Goal: Book appointment/travel/reservation

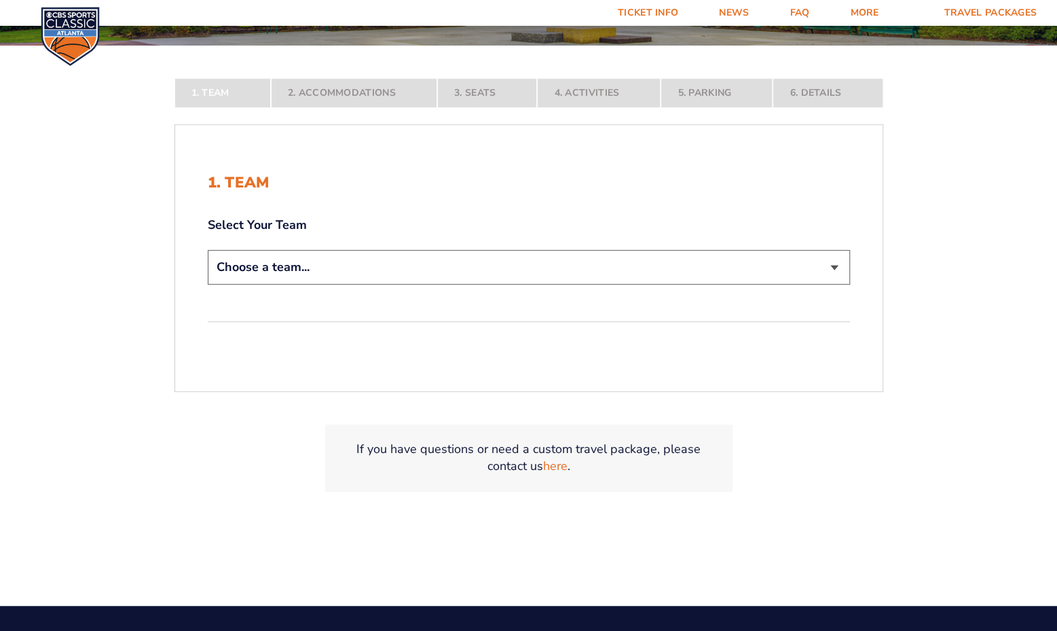
scroll to position [293, 0]
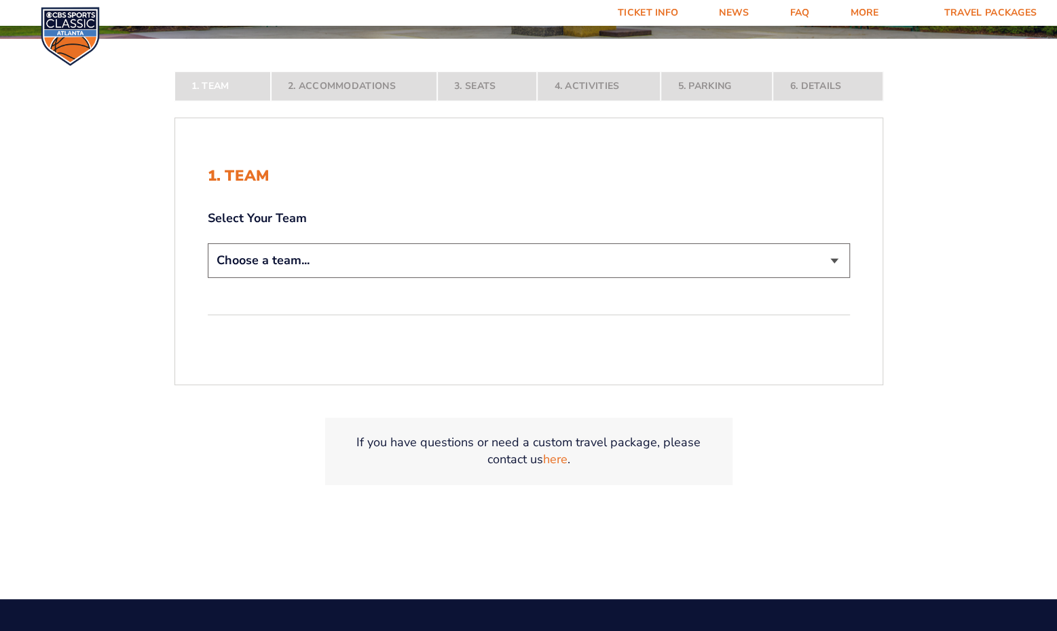
click at [770, 246] on select "Choose a team... [US_STATE] Wildcats [US_STATE] State Buckeyes [US_STATE] Tar H…" at bounding box center [529, 260] width 642 height 35
select select "12756"
click at [208, 278] on select "Choose a team... [US_STATE] Wildcats [US_STATE] State Buckeyes [US_STATE] Tar H…" at bounding box center [529, 260] width 642 height 35
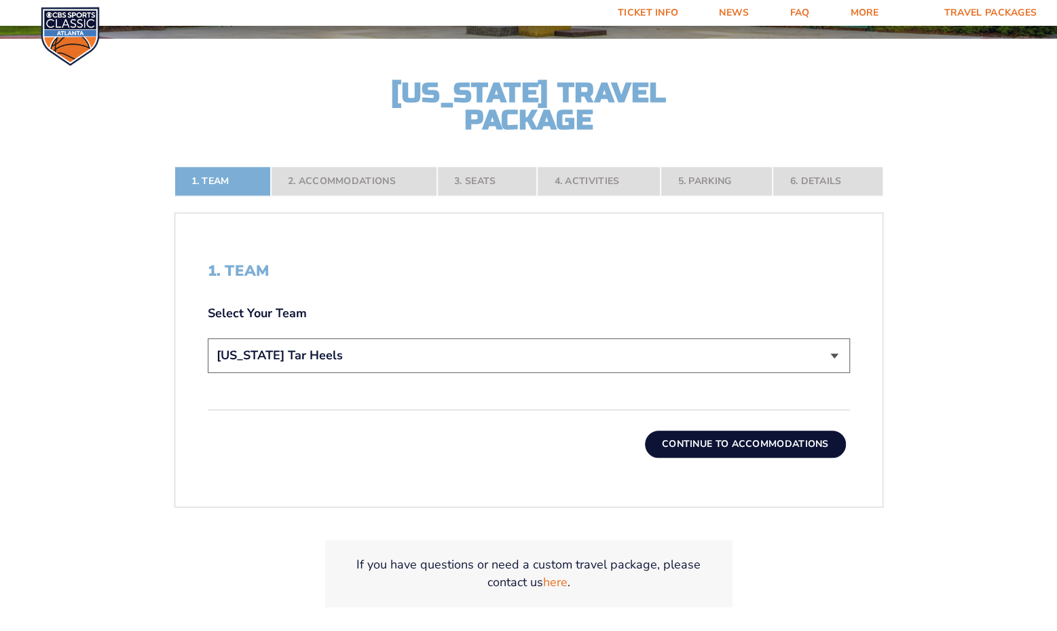
click at [715, 445] on button "Continue To Accommodations" at bounding box center [745, 443] width 201 height 27
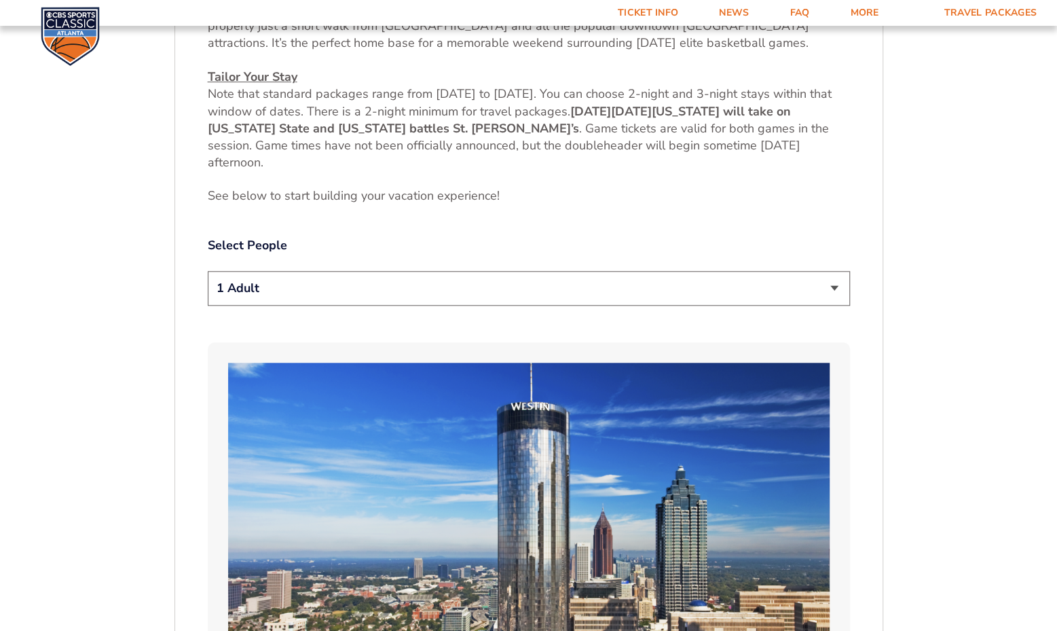
scroll to position [687, 0]
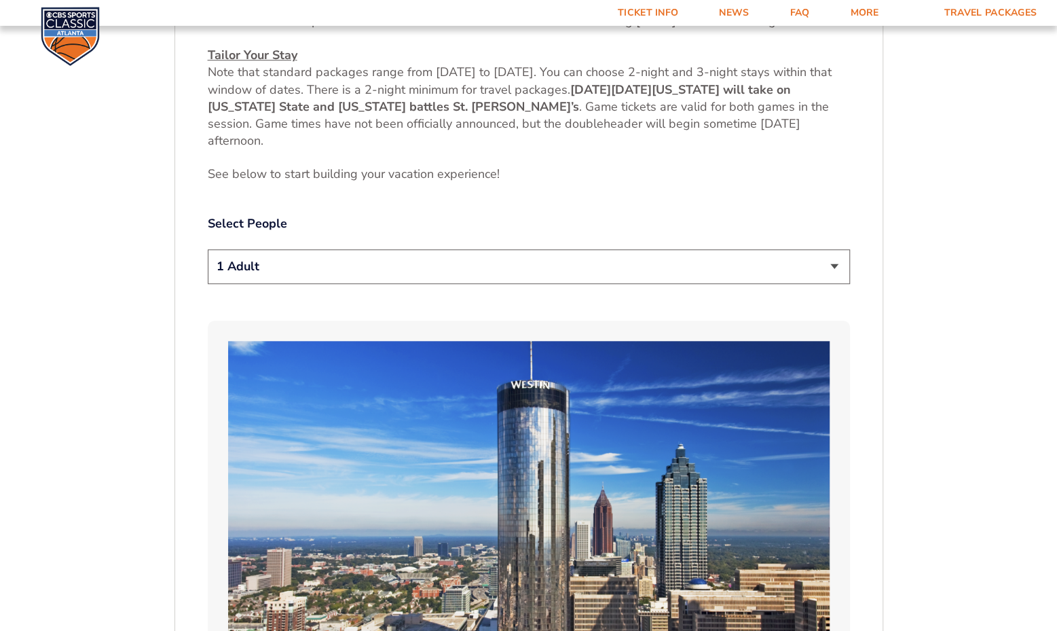
click at [778, 274] on select "1 Adult 2 Adults 3 Adults 4 Adults 2 Adults + 1 Child 2 Adults + 2 Children 2 A…" at bounding box center [529, 266] width 642 height 35
select select "2 Adults + 2 Children"
click at [208, 249] on select "1 Adult 2 Adults 3 Adults 4 Adults 2 Adults + 1 Child 2 Adults + 2 Children 2 A…" at bounding box center [529, 266] width 642 height 35
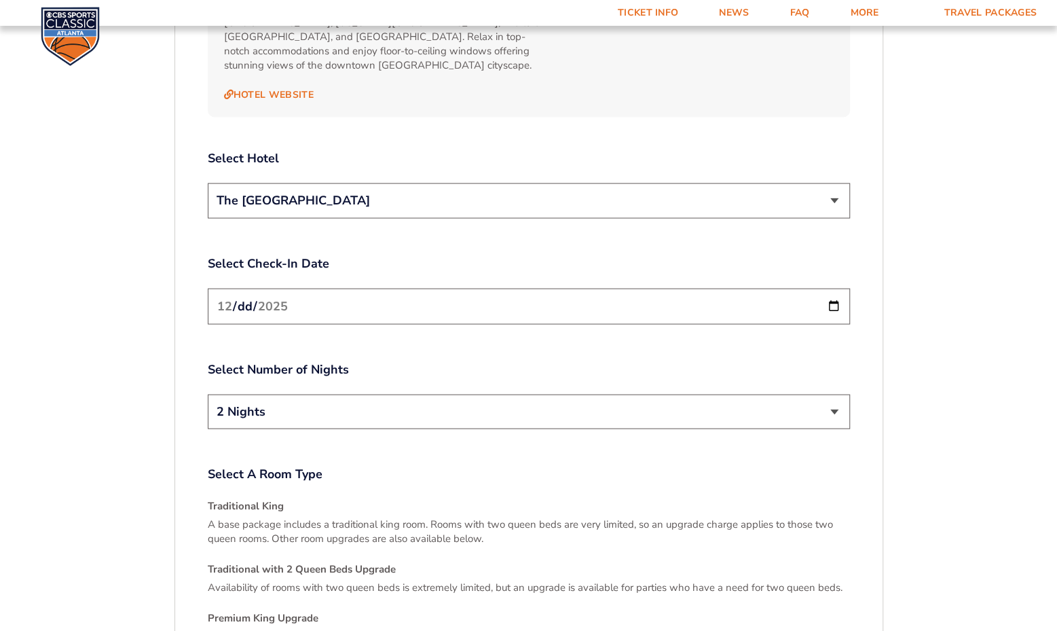
scroll to position [1640, 0]
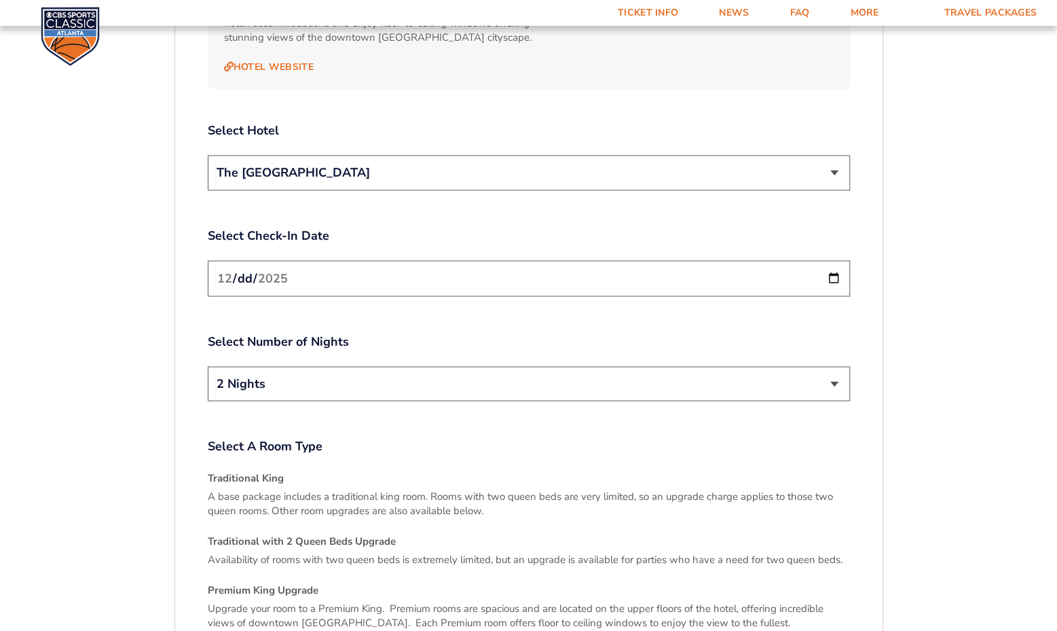
click at [499, 442] on div "Select A Room Type Traditional King A base package includes a traditional king …" at bounding box center [529, 630] width 642 height 384
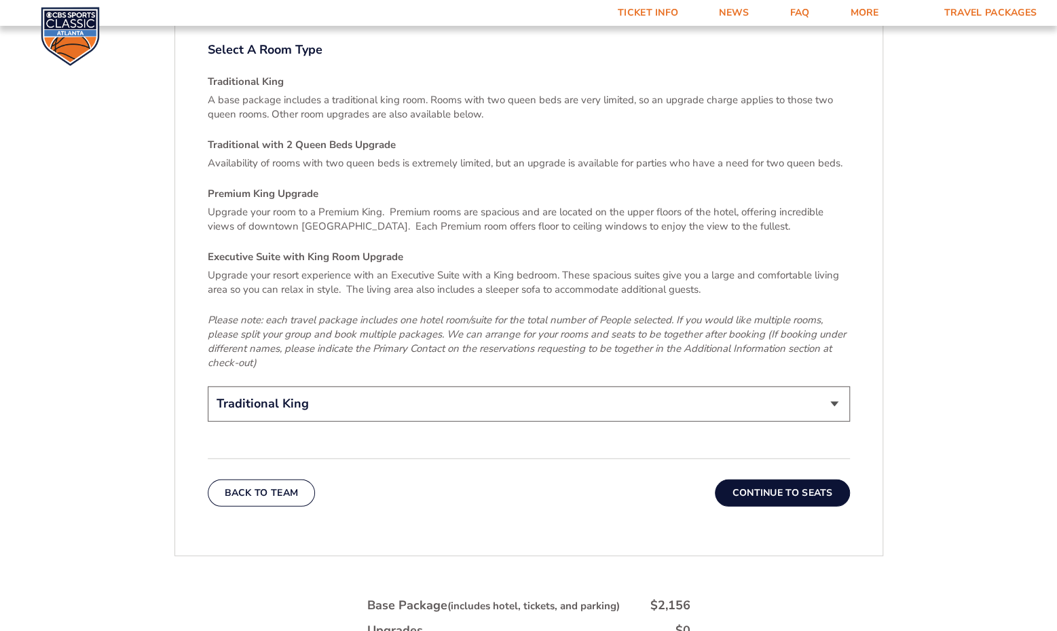
scroll to position [2057, 0]
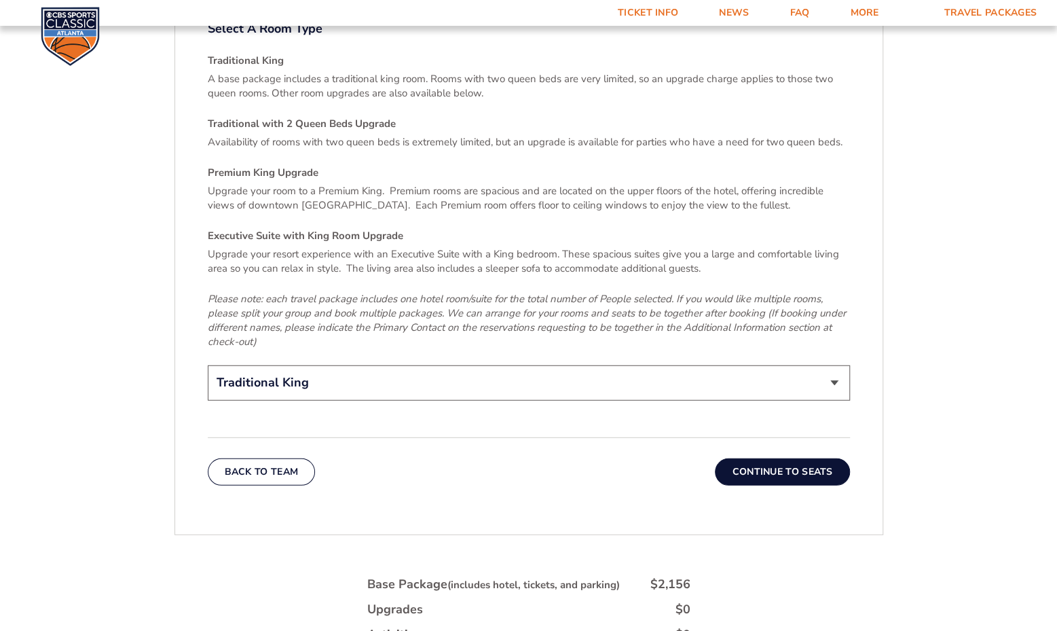
click at [796, 373] on select "Traditional King Traditional with 2 Queen Beds Upgrade (+$45 per night) Premium…" at bounding box center [529, 382] width 642 height 35
select select "Traditional with 2 Queen Beds Upgrade"
click at [208, 365] on select "Traditional King Traditional with 2 Queen Beds Upgrade (+$45 per night) Premium…" at bounding box center [529, 382] width 642 height 35
click at [794, 458] on button "Continue To Seats" at bounding box center [782, 471] width 134 height 27
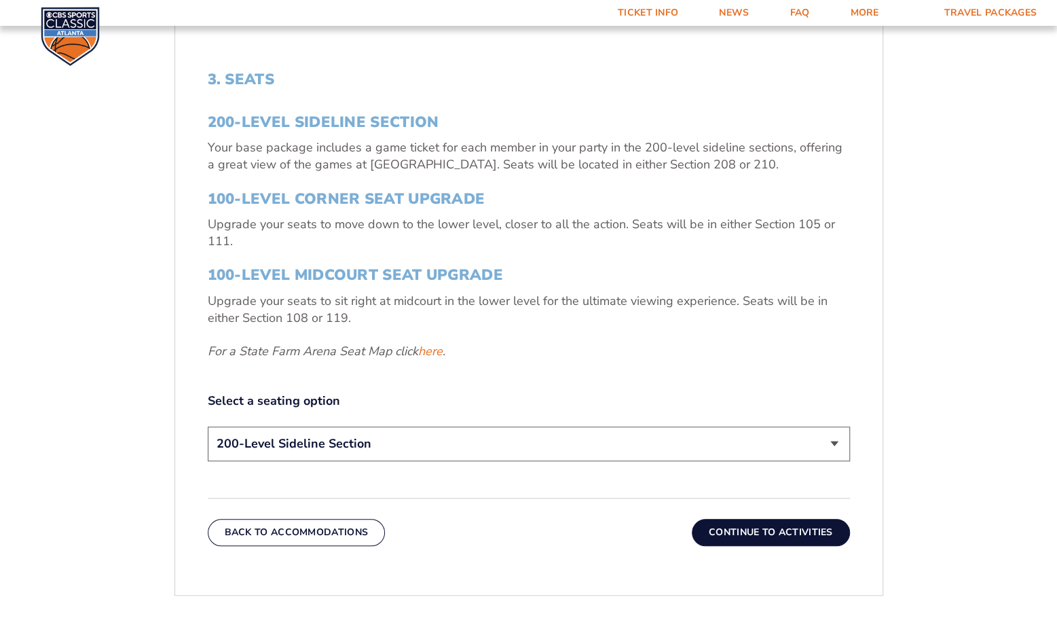
scroll to position [483, 0]
click at [600, 441] on select "200-Level Sideline Section 100-Level Corner Seat Upgrade (+$120 per person) 100…" at bounding box center [529, 445] width 642 height 35
click at [208, 428] on select "200-Level Sideline Section 100-Level Corner Seat Upgrade (+$120 per person) 100…" at bounding box center [529, 445] width 642 height 35
click at [753, 525] on button "Continue To Activities" at bounding box center [771, 533] width 158 height 27
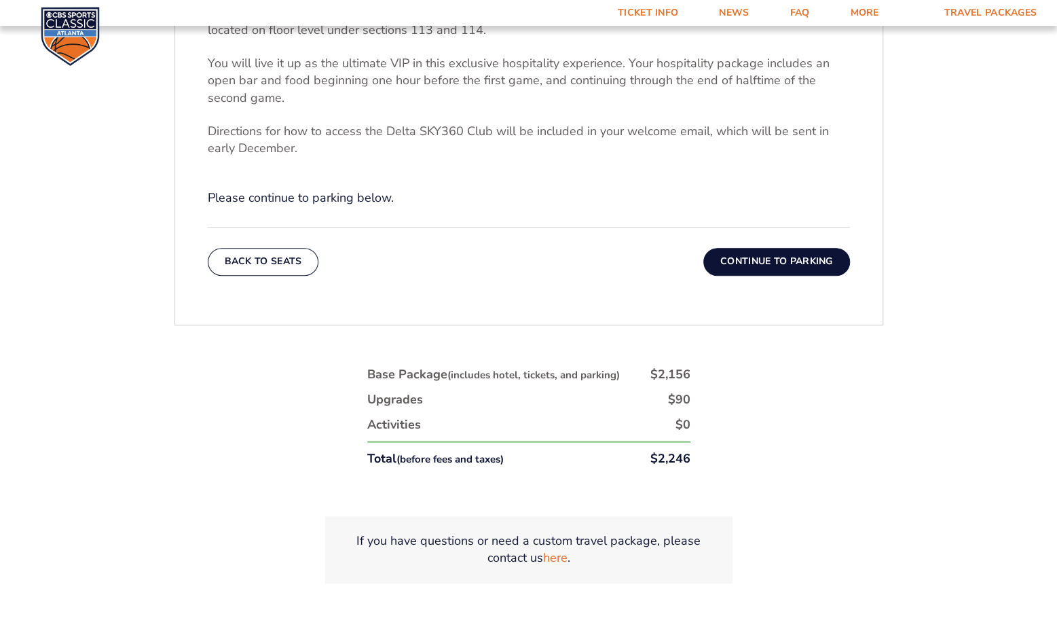
scroll to position [602, 0]
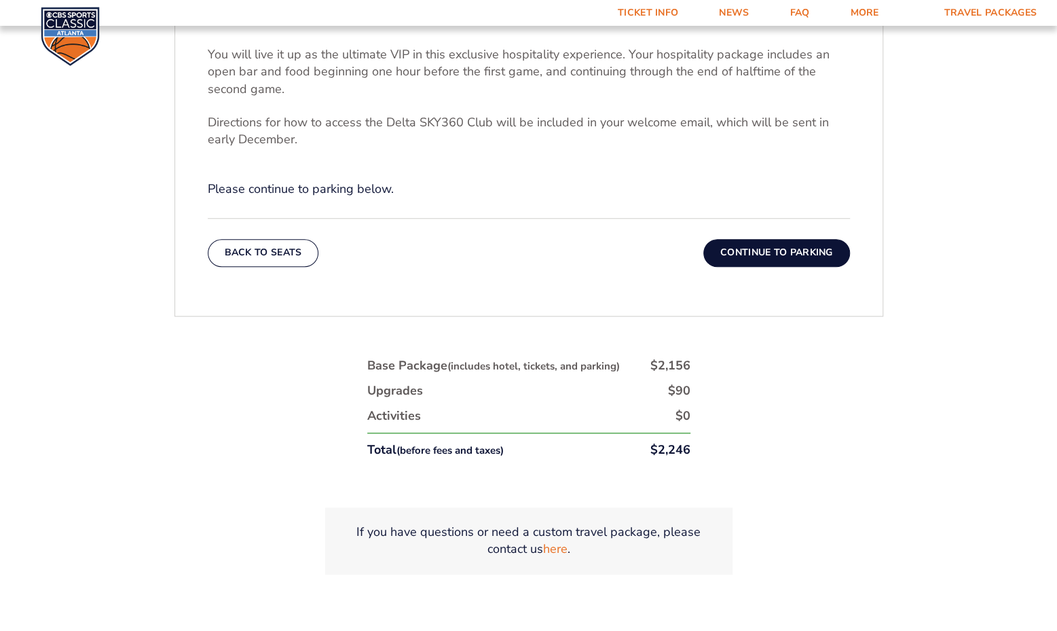
click at [758, 246] on button "Continue To Parking" at bounding box center [776, 252] width 147 height 27
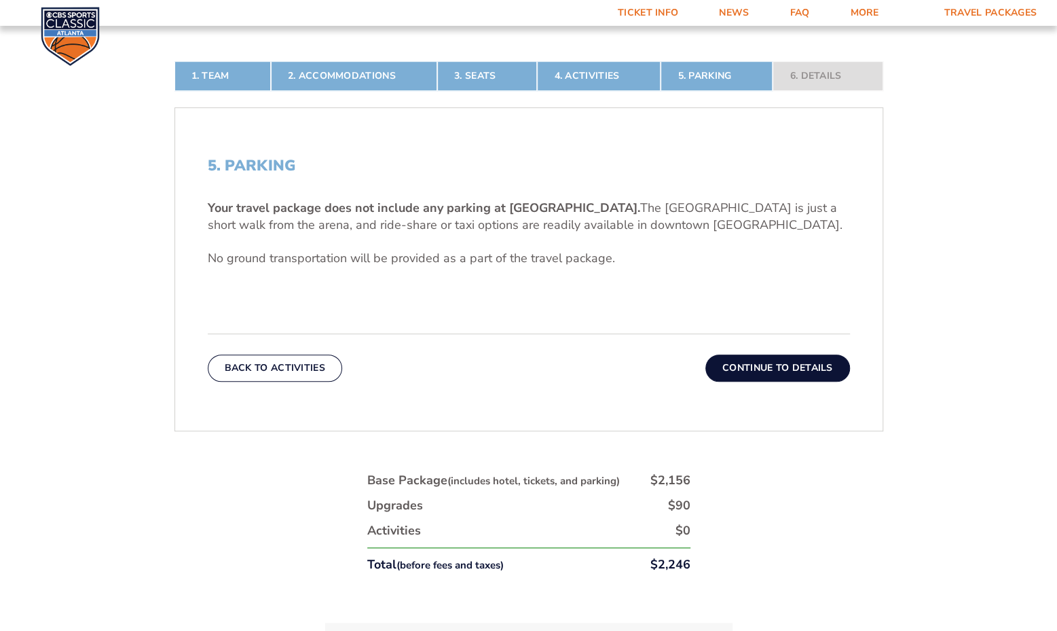
scroll to position [403, 0]
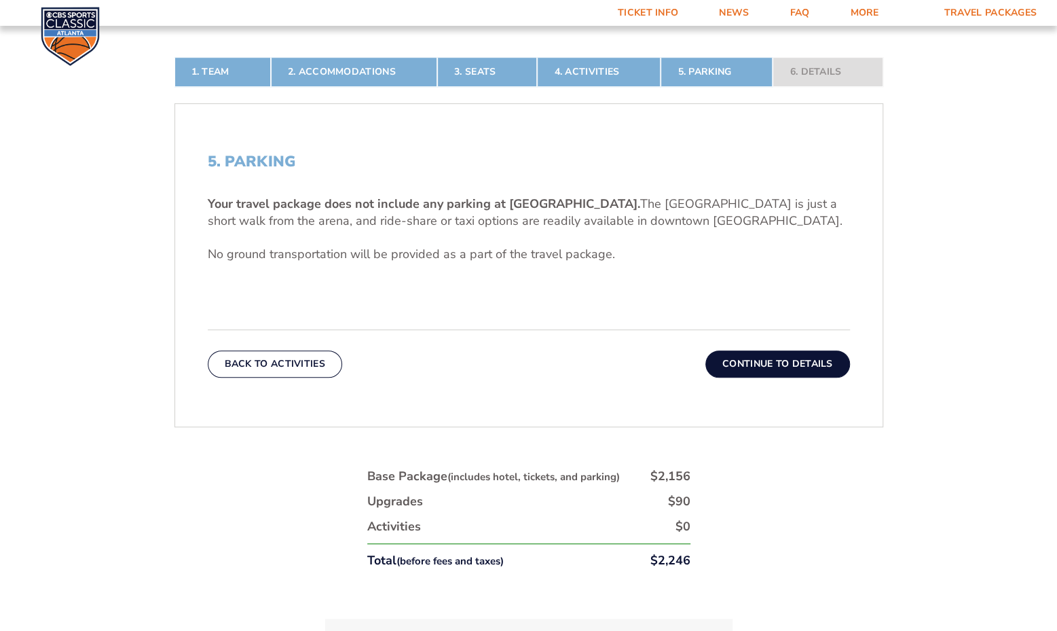
click at [768, 360] on button "Continue To Details" at bounding box center [777, 363] width 145 height 27
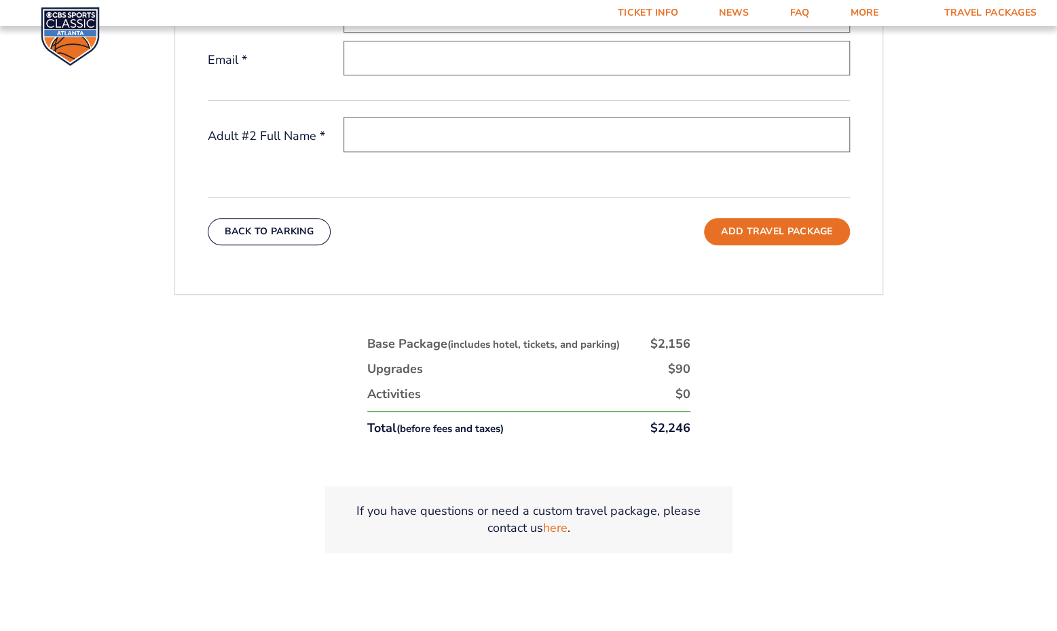
scroll to position [14, 0]
